Goal: Transaction & Acquisition: Purchase product/service

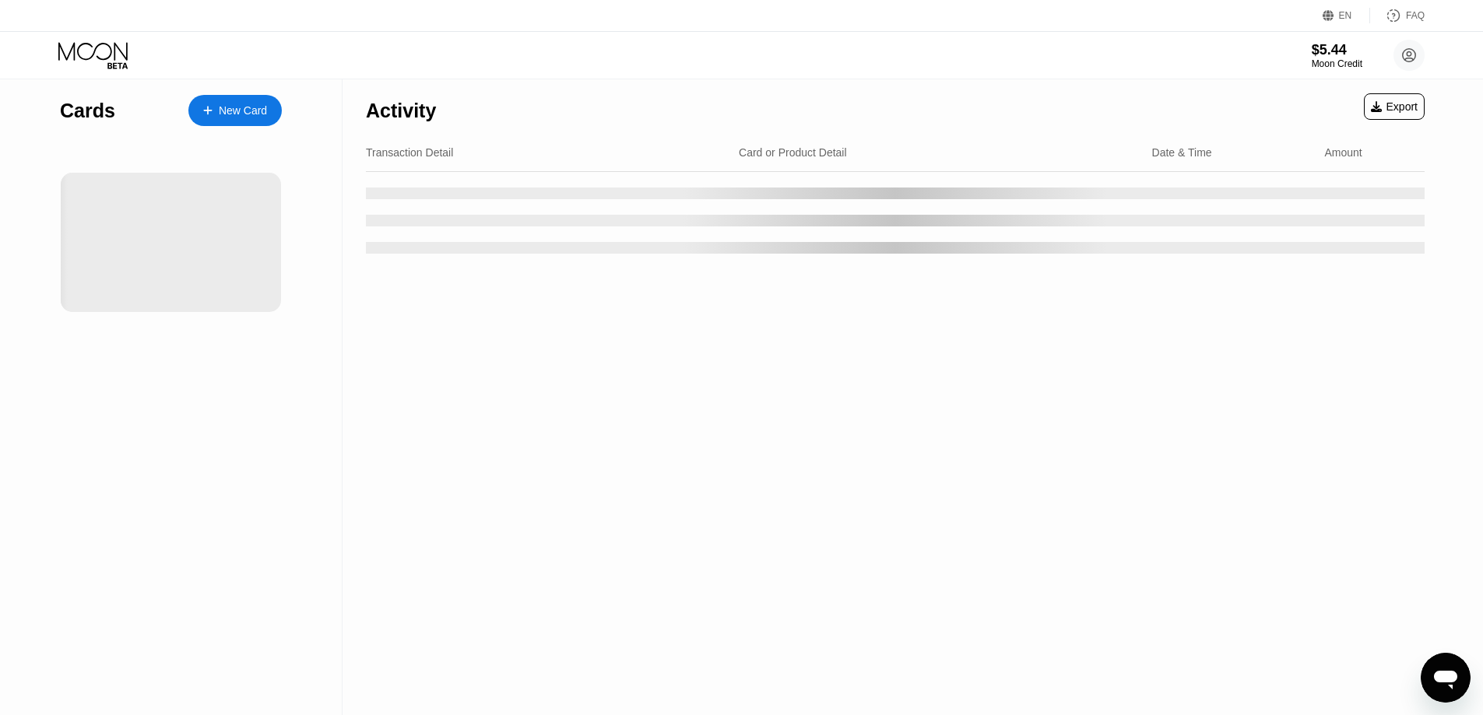
click at [111, 49] on icon at bounding box center [92, 51] width 69 height 18
click at [139, 215] on div at bounding box center [171, 242] width 220 height 139
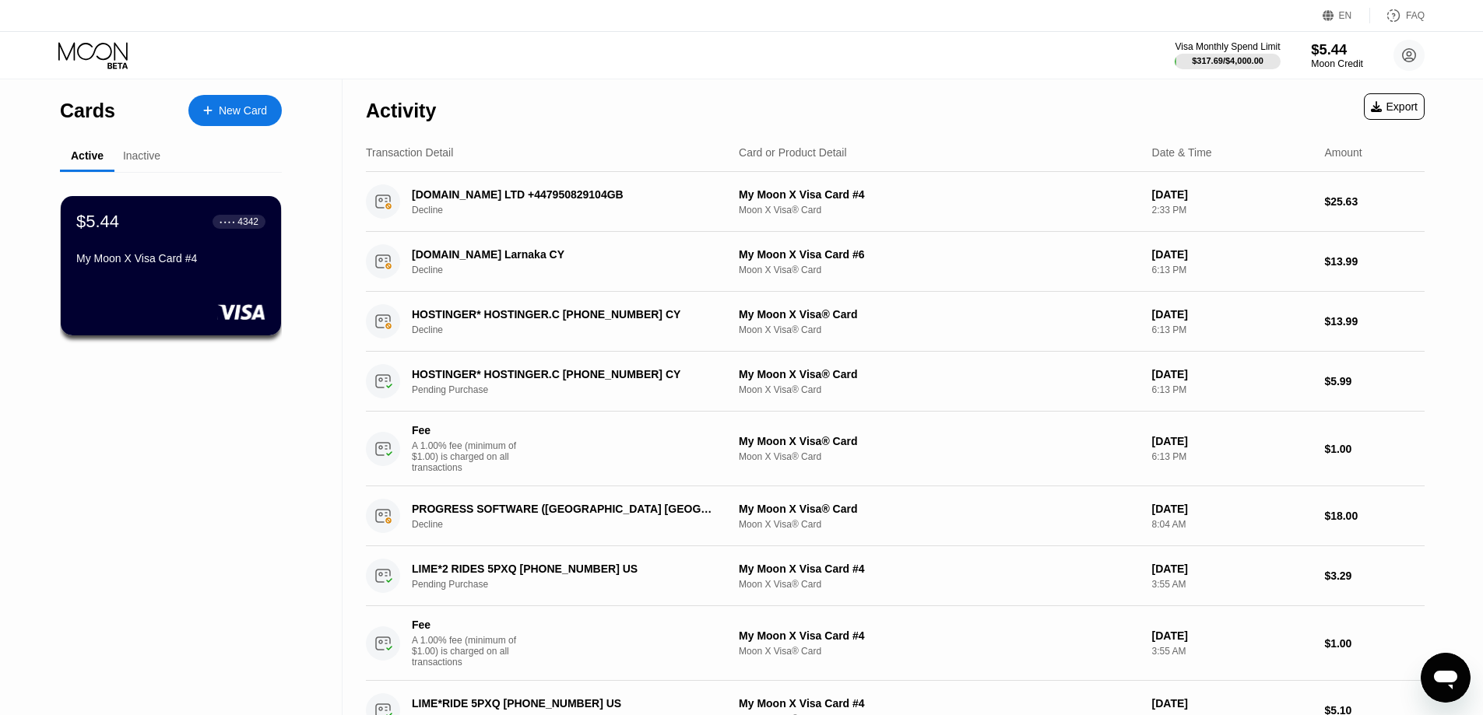
click at [1333, 60] on div "Moon Credit" at bounding box center [1337, 63] width 52 height 11
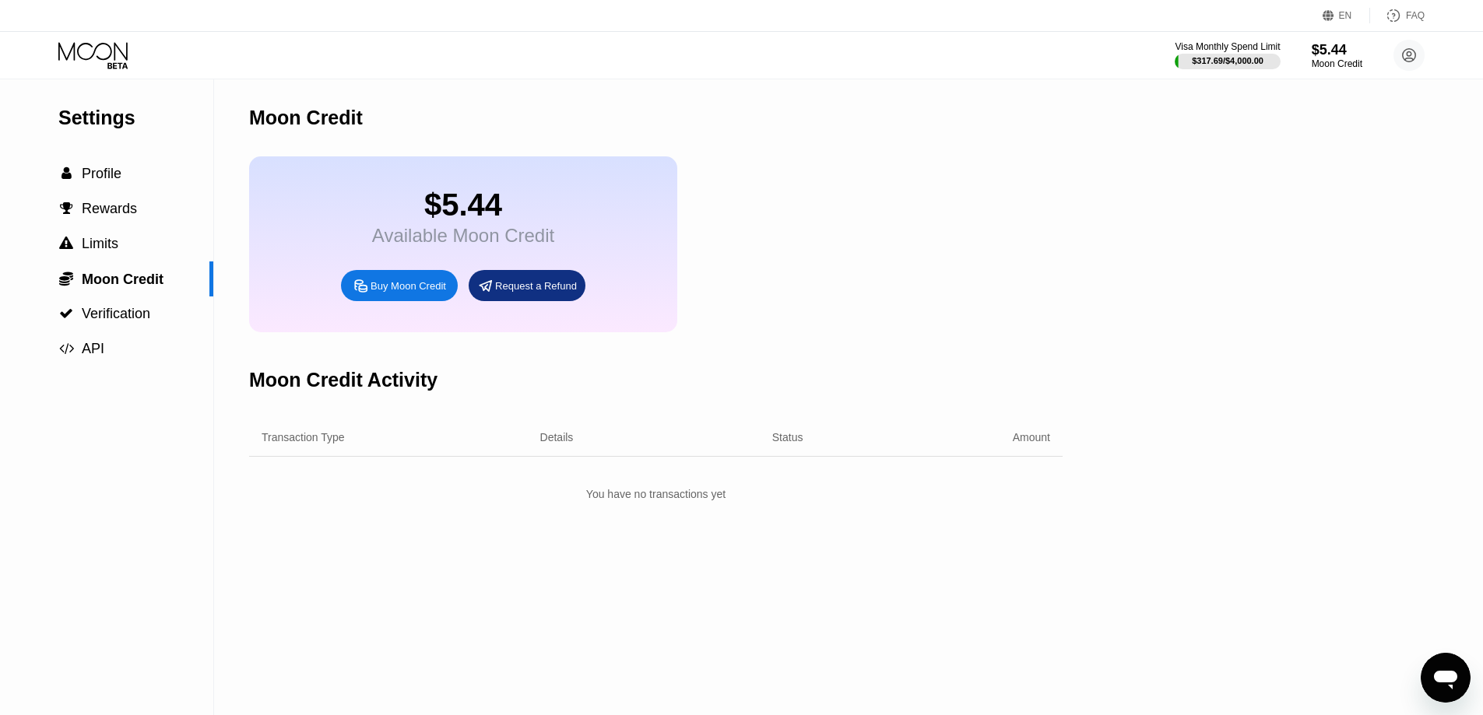
click at [430, 313] on div "$5.44 Available Moon Credit Buy Moon Credit Request a Refund" at bounding box center [463, 244] width 428 height 176
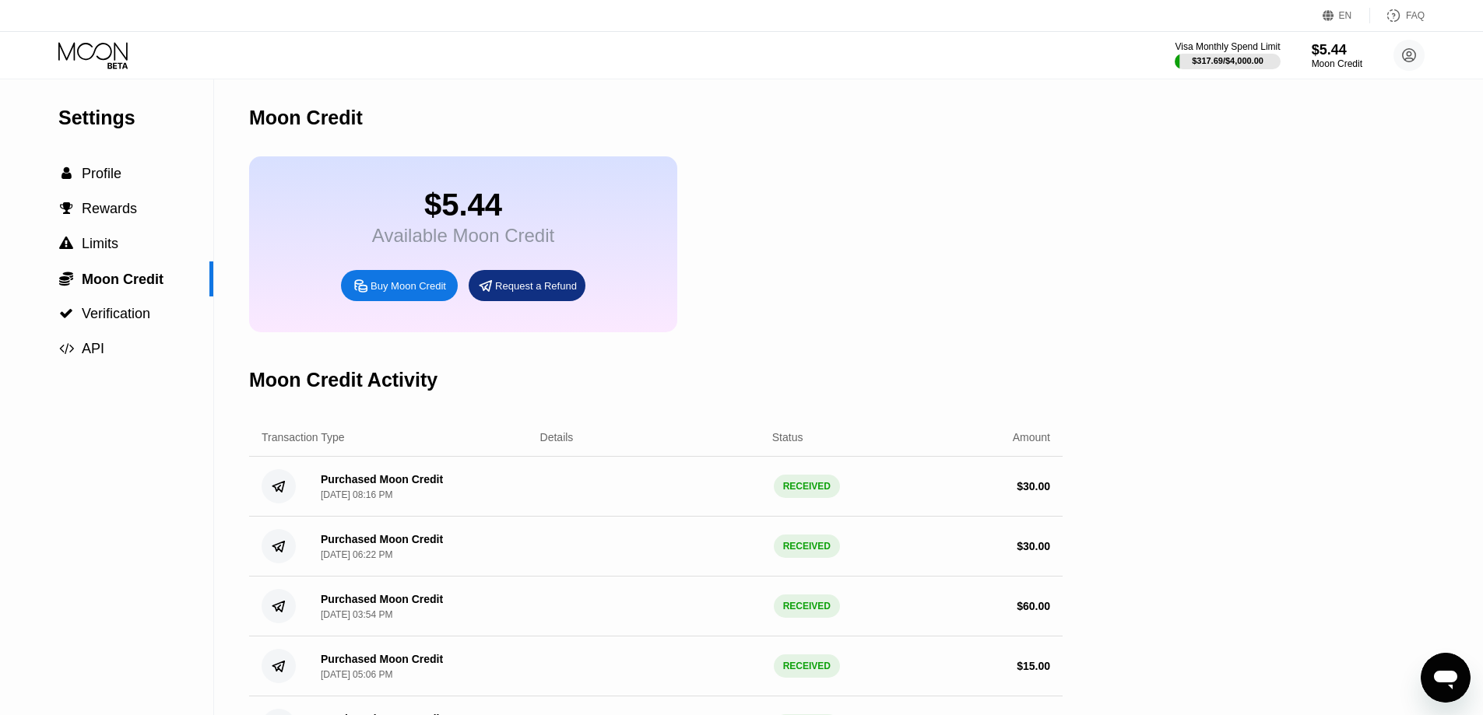
click at [420, 293] on div "Buy Moon Credit" at bounding box center [407, 285] width 75 height 13
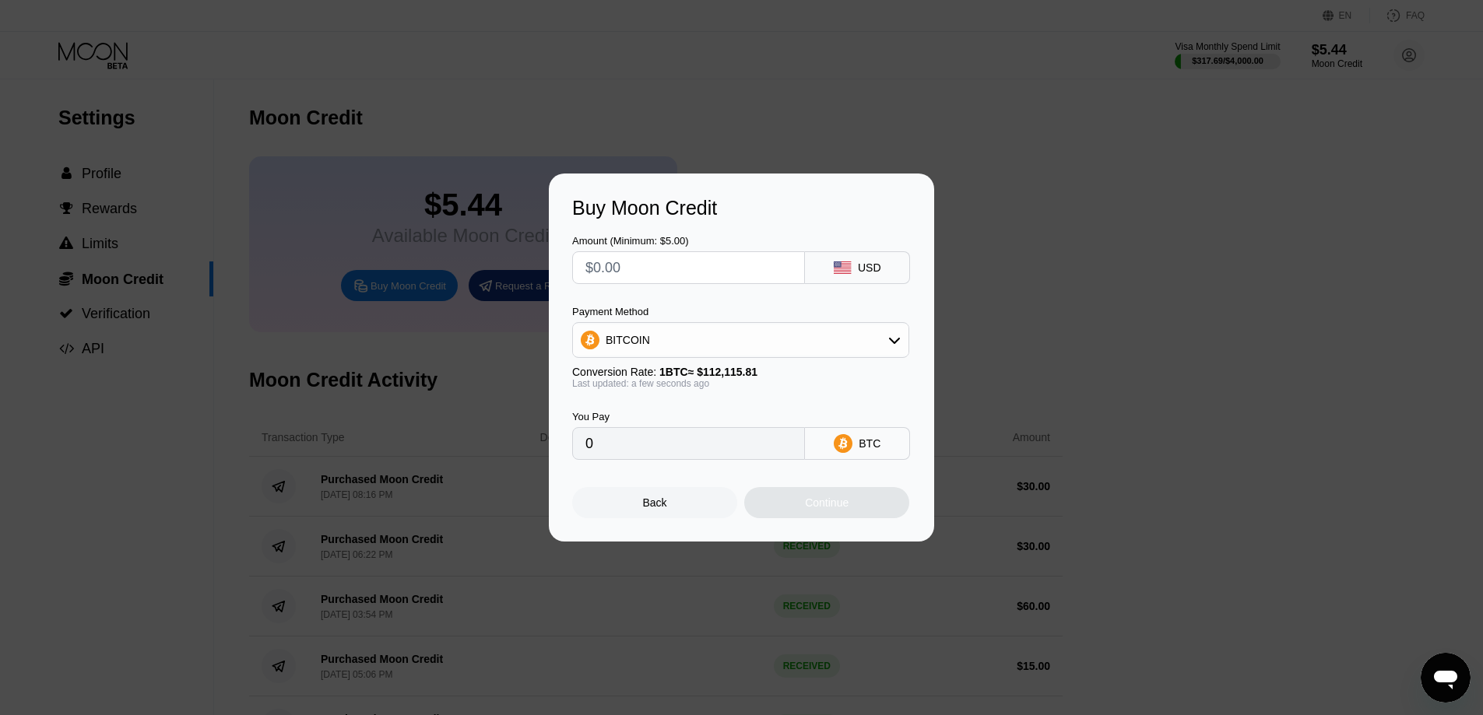
click at [677, 276] on input "text" at bounding box center [688, 267] width 206 height 31
type input "$3"
type input "0.00002676"
type input "$30"
type input "0.00026759"
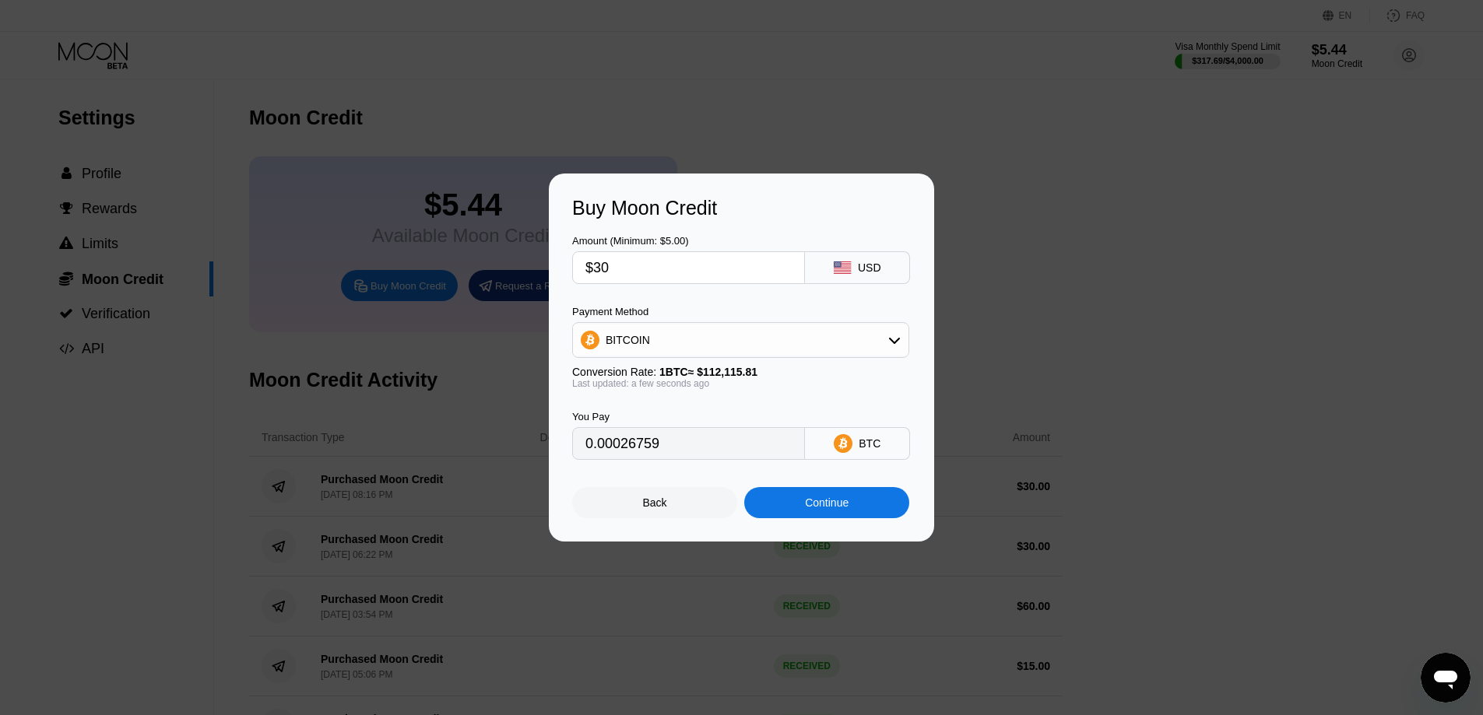
type input "$30"
click at [661, 339] on div "BITCOIN" at bounding box center [740, 340] width 335 height 31
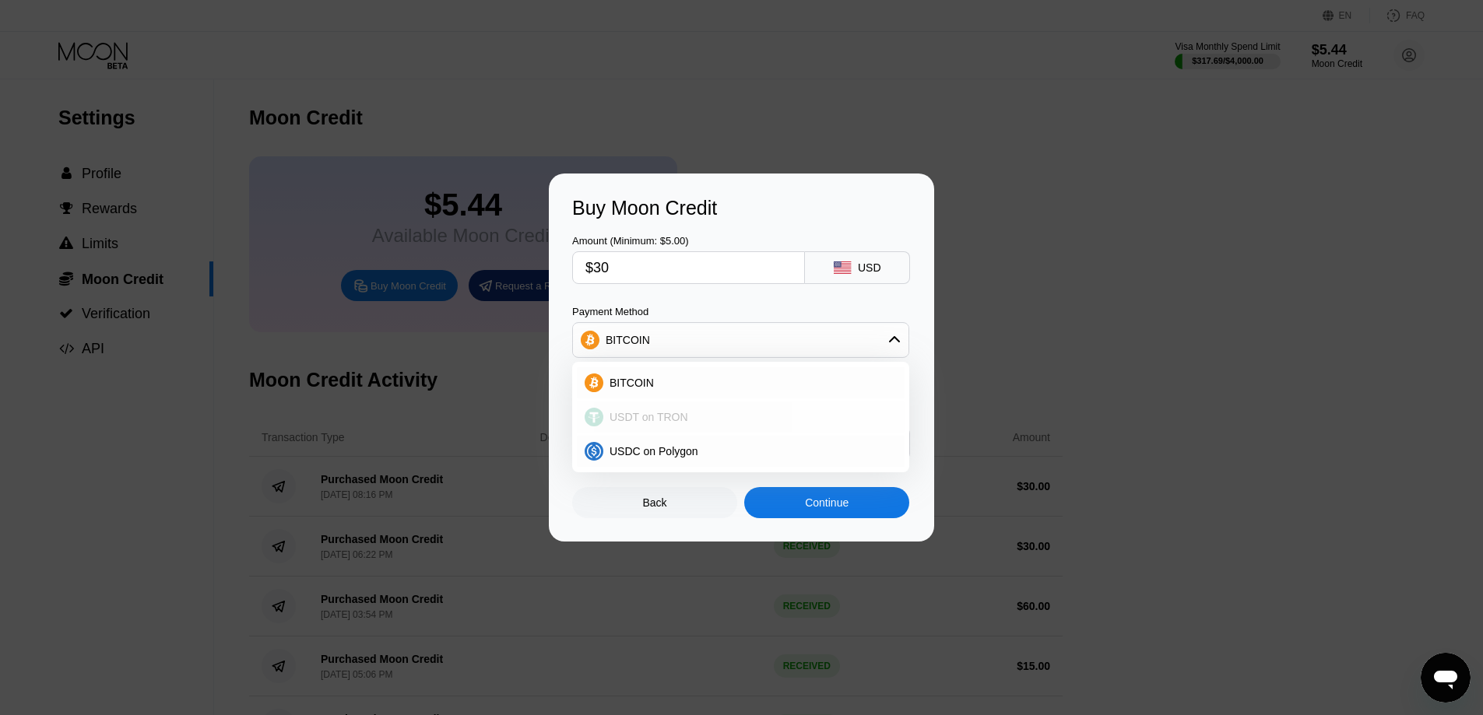
click at [653, 423] on span "USDT on TRON" at bounding box center [648, 417] width 79 height 12
type input "30.30"
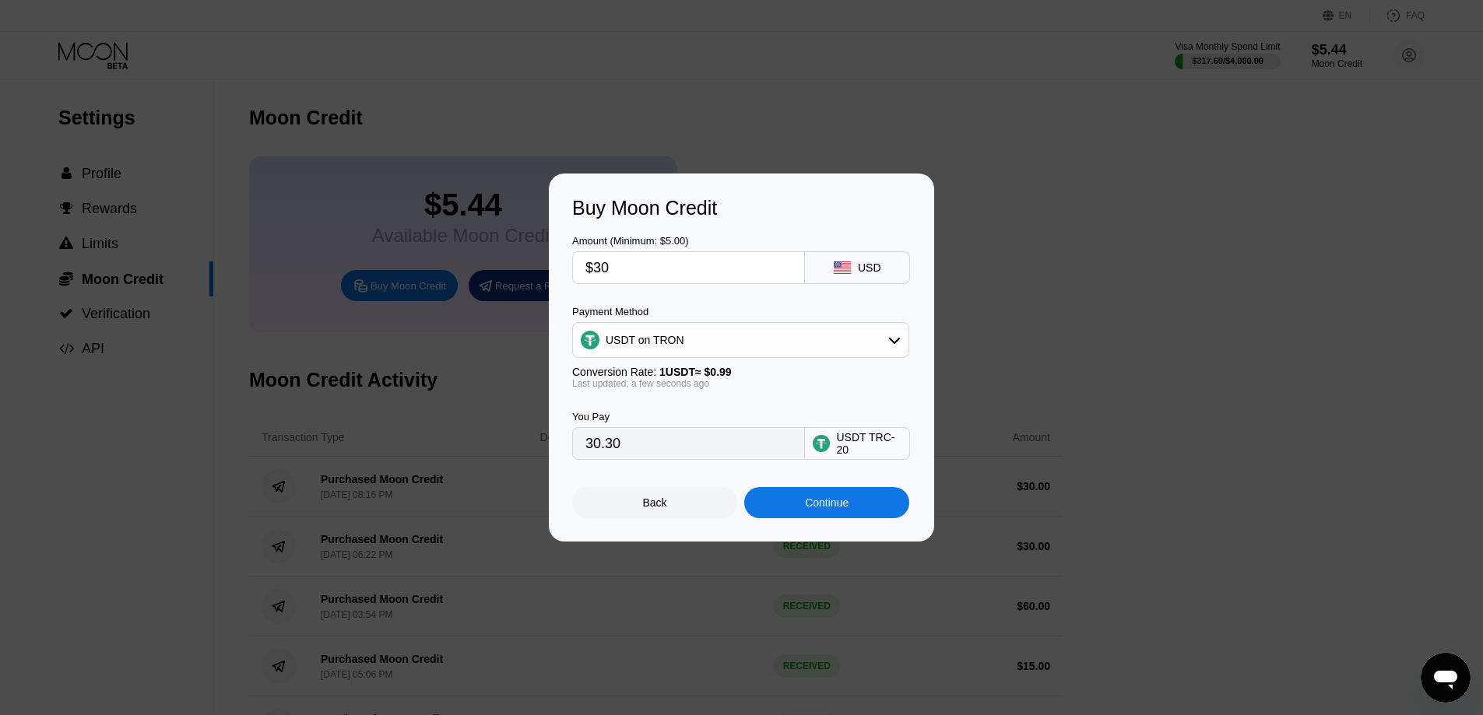
click at [743, 301] on div "Amount (Minimum: $5.00) $30 USD Payment Method USDT on TRON Conversion Rate: 1 …" at bounding box center [741, 339] width 339 height 240
click at [736, 331] on div "USDT on TRON" at bounding box center [740, 340] width 335 height 31
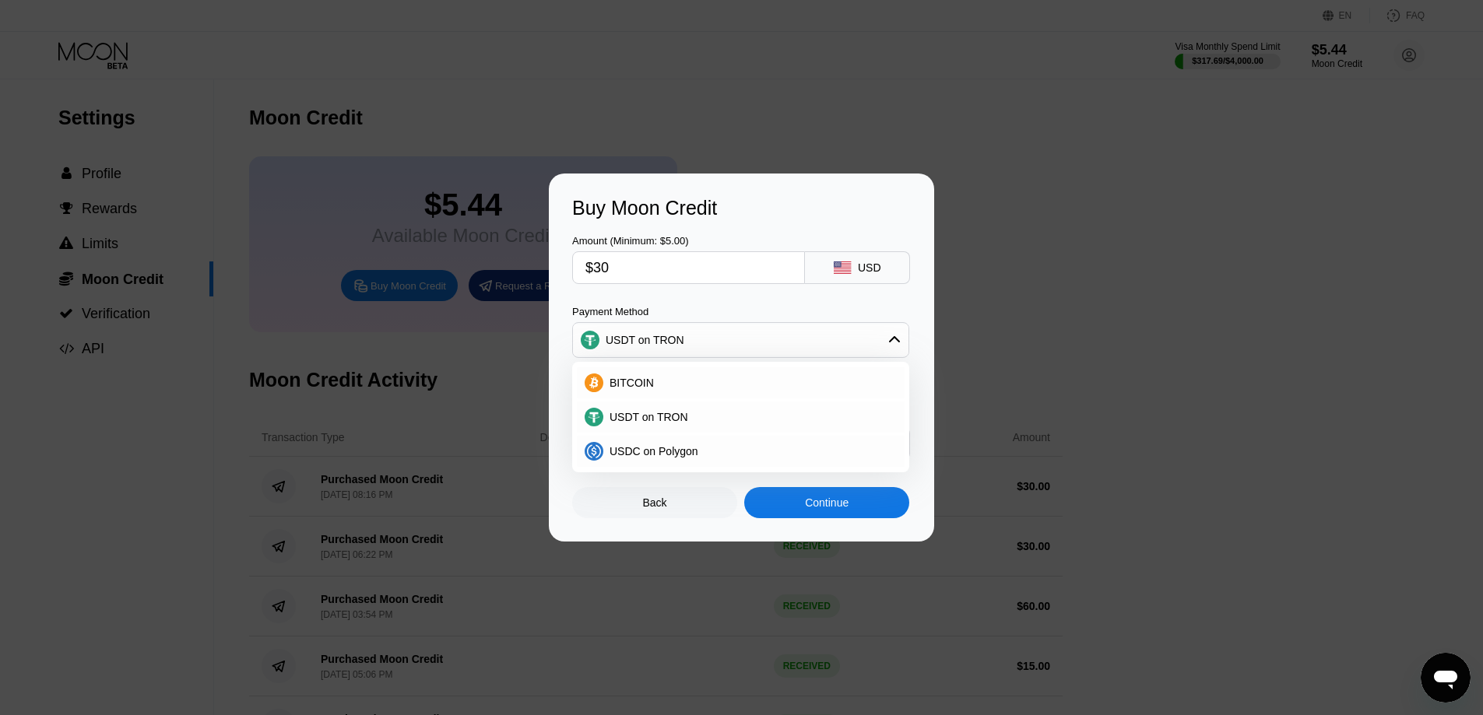
click at [733, 331] on div "USDT on TRON" at bounding box center [740, 340] width 335 height 31
